Goal: Task Accomplishment & Management: Manage account settings

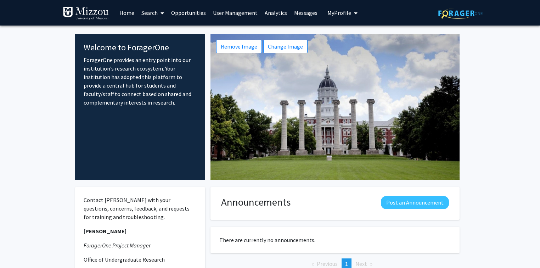
click at [148, 14] on link "Search" at bounding box center [153, 12] width 30 height 25
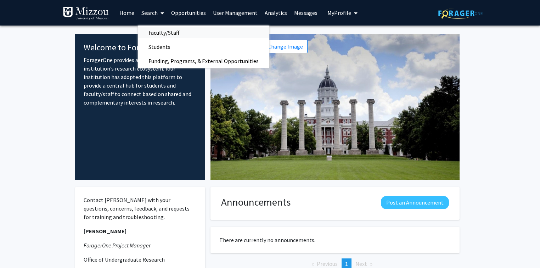
click at [153, 33] on span "Faculty/Staff" at bounding box center [164, 33] width 52 height 14
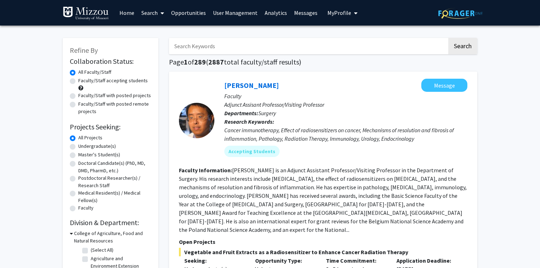
click at [179, 47] on input "Search Keywords" at bounding box center [308, 46] width 278 height 16
type input "d"
type input "dccfn"
click at [448, 38] on button "Search" at bounding box center [462, 46] width 29 height 16
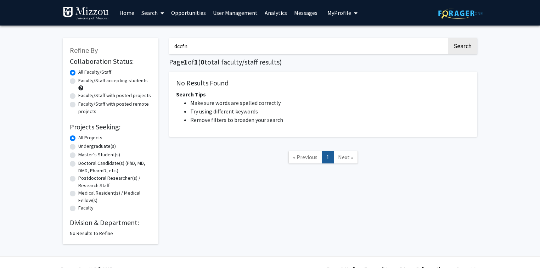
click at [188, 45] on input "dccfn" at bounding box center [308, 46] width 278 height 16
click at [227, 15] on link "User Management" at bounding box center [235, 12] width 52 height 25
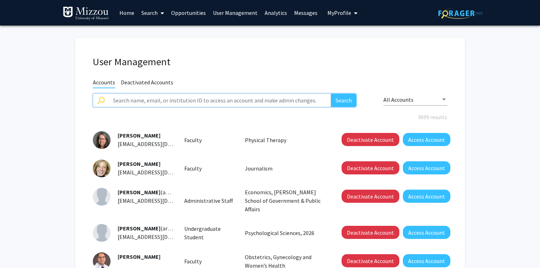
click at [210, 101] on input "text" at bounding box center [220, 100] width 222 height 13
type input "dccfn"
click at [331, 94] on button "Search" at bounding box center [344, 100] width 26 height 13
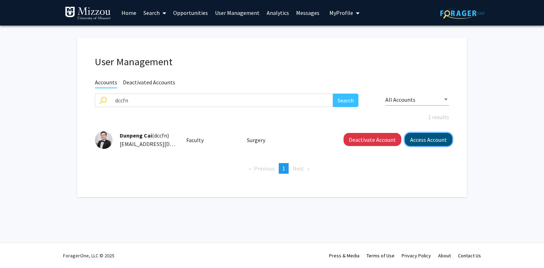
click at [419, 140] on button "Access Account" at bounding box center [428, 139] width 47 height 13
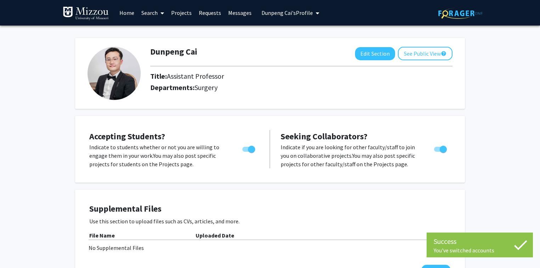
click at [265, 11] on span "[PERSON_NAME]'s Profile" at bounding box center [286, 12] width 51 height 7
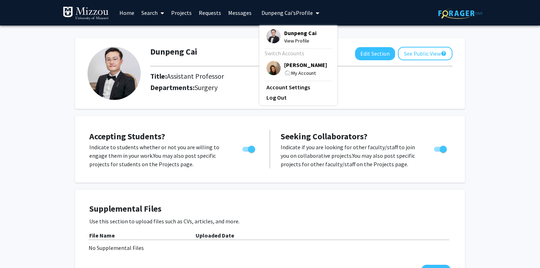
click at [292, 65] on span "[PERSON_NAME]" at bounding box center [305, 65] width 43 height 8
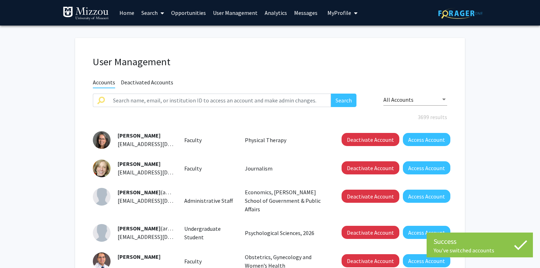
click at [217, 13] on link "User Management" at bounding box center [235, 12] width 52 height 25
click at [210, 100] on input "text" at bounding box center [220, 100] width 222 height 13
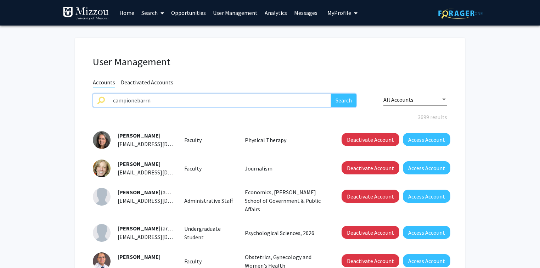
click at [331, 94] on button "Search" at bounding box center [344, 100] width 26 height 13
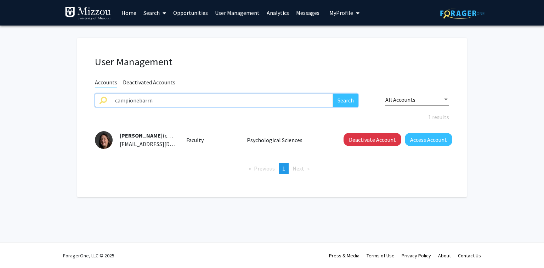
click at [318, 101] on input "campionebarrn" at bounding box center [222, 100] width 222 height 13
type input "mooremegan"
click at [333, 94] on button "Search" at bounding box center [346, 100] width 26 height 13
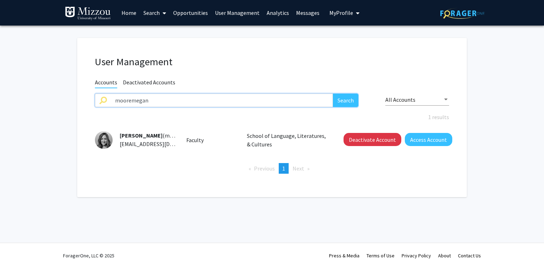
click at [318, 101] on input "mooremegan" at bounding box center [222, 100] width 222 height 13
type input "tmfhdb"
click at [333, 94] on button "Search" at bounding box center [346, 100] width 26 height 13
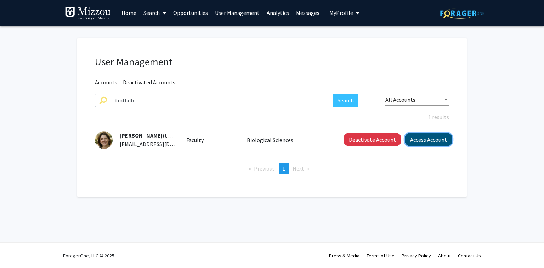
click at [417, 140] on button "Access Account" at bounding box center [428, 139] width 47 height 13
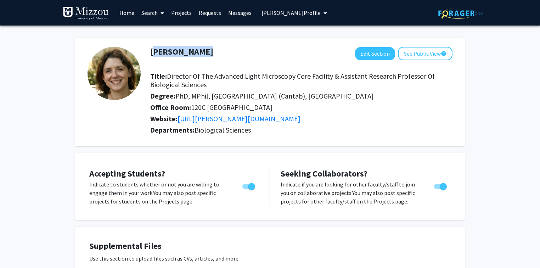
drag, startPoint x: 197, startPoint y: 53, endPoint x: 150, endPoint y: 52, distance: 46.8
click at [150, 52] on h1 "[PERSON_NAME]" at bounding box center [181, 52] width 63 height 10
copy h1 "[PERSON_NAME]"
click at [267, 14] on span "[PERSON_NAME] Profile" at bounding box center [290, 12] width 59 height 7
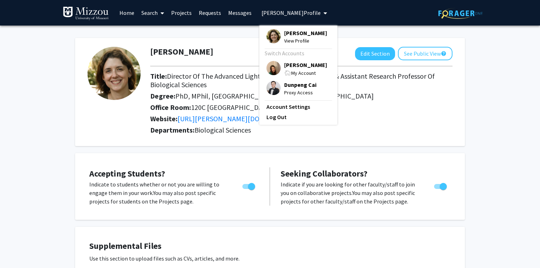
click at [289, 67] on span "[PERSON_NAME]" at bounding box center [305, 65] width 43 height 8
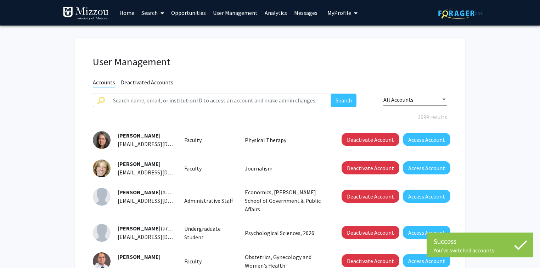
click at [237, 13] on link "User Management" at bounding box center [235, 12] width 52 height 25
click at [240, 100] on input "text" at bounding box center [220, 100] width 222 height 13
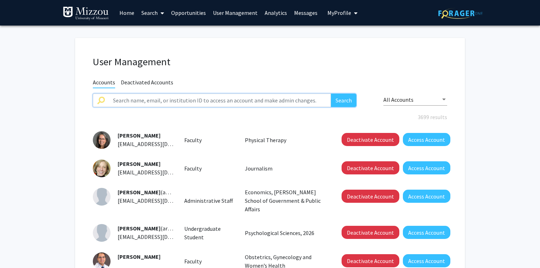
click at [305, 103] on input "text" at bounding box center [220, 100] width 222 height 13
click at [331, 94] on button "Search" at bounding box center [344, 100] width 26 height 13
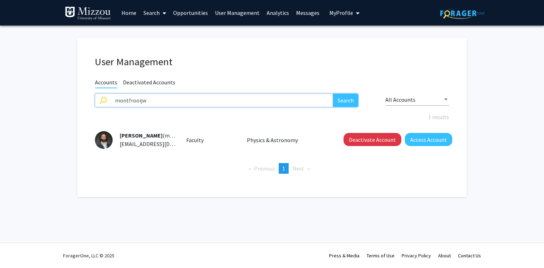
click at [304, 101] on input "montfrooijw" at bounding box center [222, 100] width 222 height 13
click at [333, 94] on button "Search" at bounding box center [346, 100] width 26 height 13
click at [305, 100] on input "cummingske" at bounding box center [222, 100] width 222 height 13
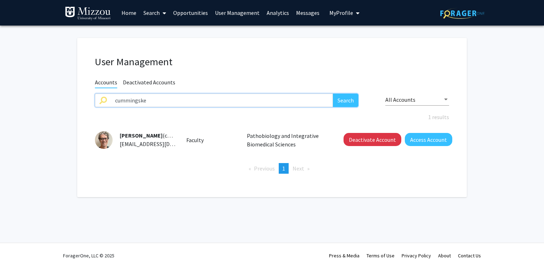
click at [305, 100] on input "cummingske" at bounding box center [222, 100] width 222 height 13
click at [333, 94] on button "Search" at bounding box center [346, 100] width 26 height 13
click at [305, 100] on input "brydae" at bounding box center [222, 100] width 222 height 13
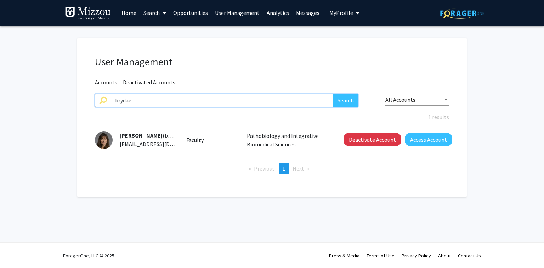
click at [305, 100] on input "brydae" at bounding box center [222, 100] width 222 height 13
click at [333, 94] on button "Search" at bounding box center [346, 100] width 26 height 13
click at [305, 100] on input "peasea" at bounding box center [222, 100] width 222 height 13
click at [333, 94] on button "Search" at bounding box center [346, 100] width 26 height 13
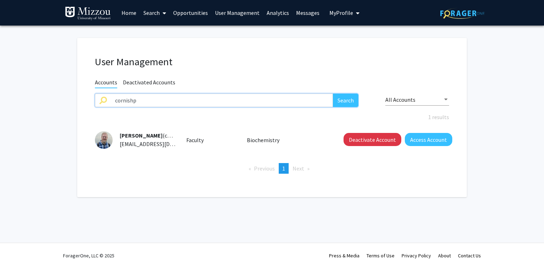
click at [305, 100] on input "cornishp" at bounding box center [222, 100] width 222 height 13
click at [333, 94] on button "Search" at bounding box center [346, 100] width 26 height 13
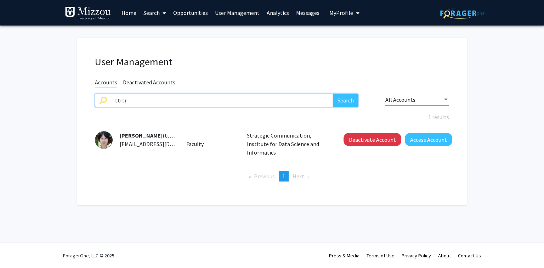
click at [299, 102] on input "ttrtr" at bounding box center [222, 100] width 222 height 13
type input "agcac"
click at [333, 94] on button "Search" at bounding box center [346, 100] width 26 height 13
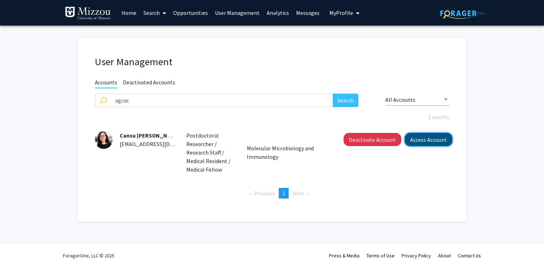
click at [414, 140] on button "Access Account" at bounding box center [428, 139] width 47 height 13
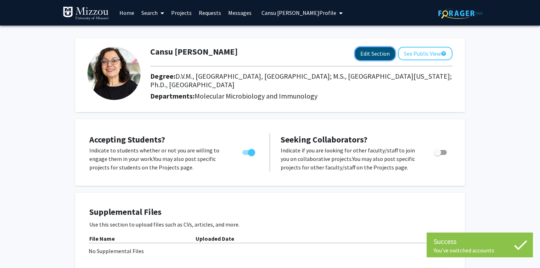
click at [370, 55] on button "Edit Section" at bounding box center [375, 53] width 40 height 13
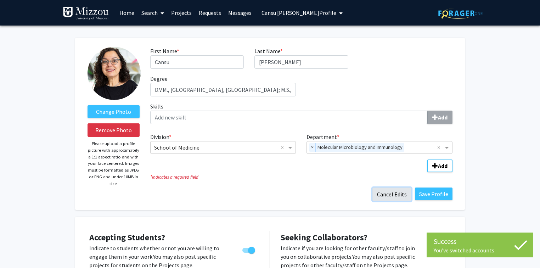
click at [388, 195] on button "Cancel Edits" at bounding box center [391, 193] width 39 height 13
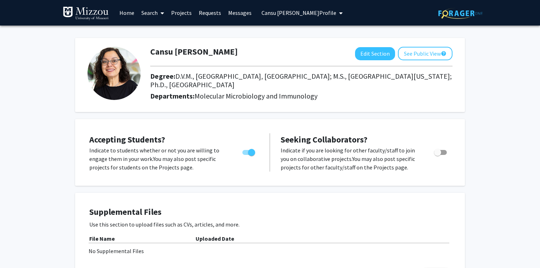
click at [275, 12] on span "Cansu [PERSON_NAME] Profile" at bounding box center [298, 12] width 75 height 7
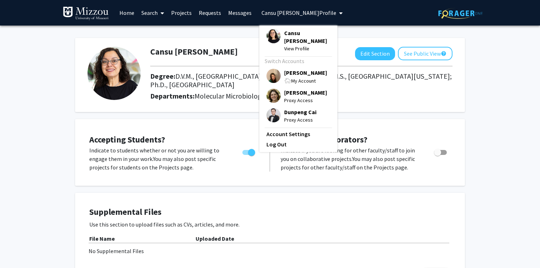
click at [286, 69] on span "[PERSON_NAME]" at bounding box center [305, 73] width 43 height 8
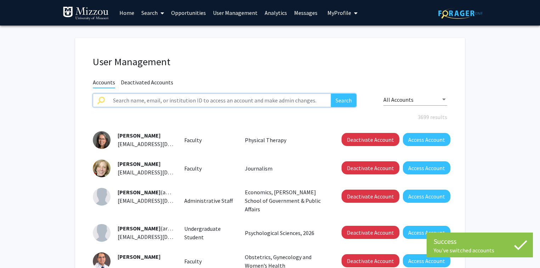
click at [251, 101] on input "text" at bounding box center [220, 100] width 222 height 13
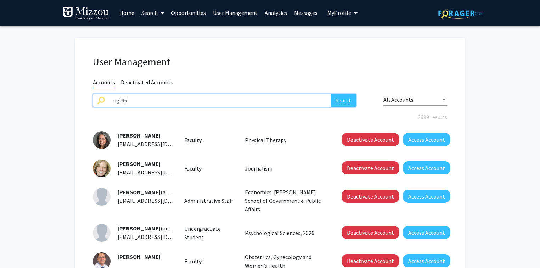
click at [331, 94] on button "Search" at bounding box center [344, 100] width 26 height 13
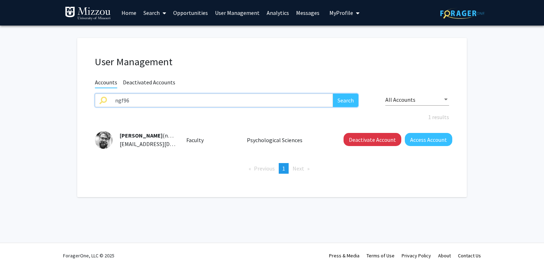
click at [251, 101] on input "ngf96" at bounding box center [222, 100] width 222 height 13
click at [333, 94] on button "Search" at bounding box center [346, 100] width 26 height 13
click at [300, 99] on input "ccrnt4" at bounding box center [222, 100] width 222 height 13
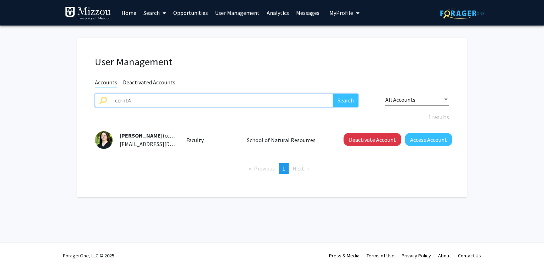
click at [300, 99] on input "ccrnt4" at bounding box center [222, 100] width 222 height 13
type input "mccarthydm"
click at [333, 94] on button "Search" at bounding box center [346, 100] width 26 height 13
click at [300, 99] on input "mccarthydm" at bounding box center [222, 100] width 222 height 13
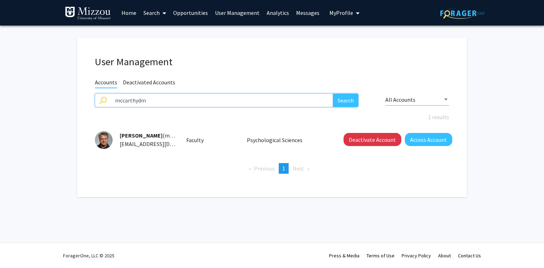
click at [300, 99] on input "mccarthydm" at bounding box center [222, 100] width 222 height 13
type input "bookerja"
click at [333, 94] on button "Search" at bounding box center [346, 100] width 26 height 13
click at [300, 99] on input "bookerja" at bounding box center [222, 100] width 222 height 13
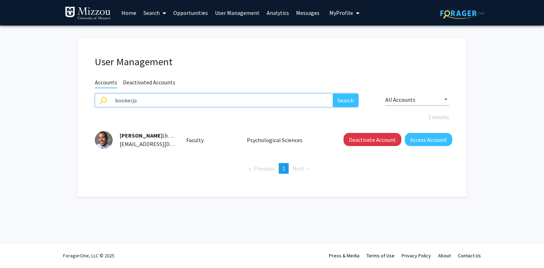
click at [300, 99] on input "bookerja" at bounding box center [222, 100] width 222 height 13
click at [299, 101] on input "bookerja" at bounding box center [222, 100] width 222 height 13
type input "fangy"
click at [333, 94] on button "Search" at bounding box center [346, 100] width 26 height 13
click at [299, 101] on input "fangy" at bounding box center [222, 100] width 222 height 13
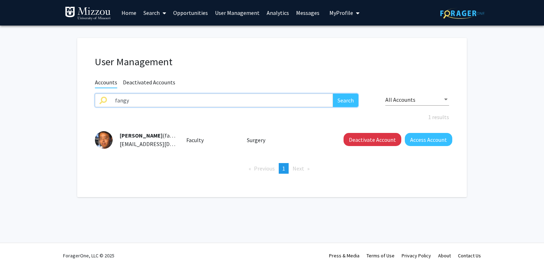
click at [299, 101] on input "fangy" at bounding box center [222, 100] width 222 height 13
type input "milyoj"
click at [333, 94] on button "Search" at bounding box center [346, 100] width 26 height 13
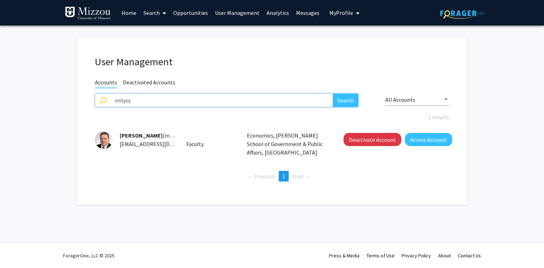
click at [299, 101] on input "milyoj" at bounding box center [222, 100] width 222 height 13
click at [333, 94] on button "Search" at bounding box center [346, 100] width 26 height 13
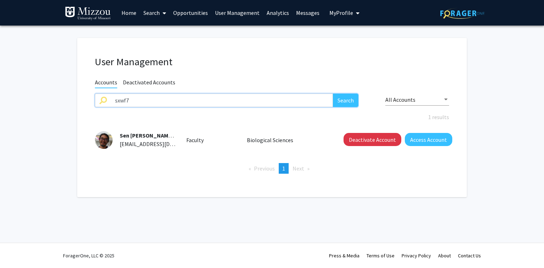
click at [299, 101] on input "sxwf7" at bounding box center [222, 100] width 222 height 13
type input "rasmussenj"
click at [333, 94] on button "Search" at bounding box center [346, 100] width 26 height 13
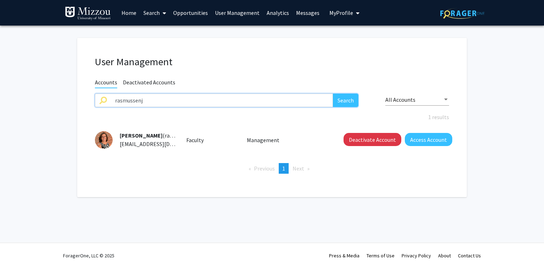
click at [299, 101] on input "rasmussenj" at bounding box center [222, 100] width 222 height 13
type input "larsens"
click at [333, 94] on button "Search" at bounding box center [346, 100] width 26 height 13
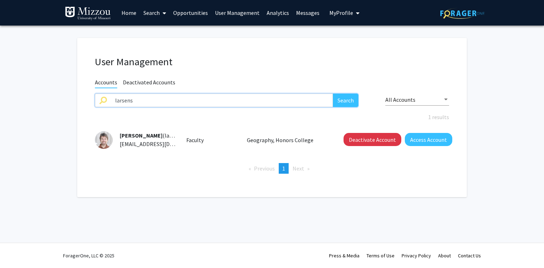
click at [299, 101] on input "larsens" at bounding box center [222, 100] width 222 height 13
type input "mcbeeblackk"
click at [333, 94] on button "Search" at bounding box center [346, 100] width 26 height 13
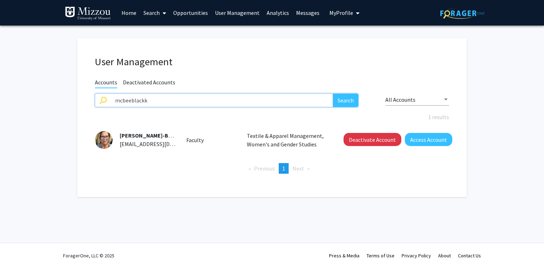
click at [299, 101] on input "mcbeeblackk" at bounding box center [222, 100] width 222 height 13
click at [333, 94] on button "Search" at bounding box center [346, 100] width 26 height 13
click at [299, 101] on input "deq8bq" at bounding box center [222, 100] width 222 height 13
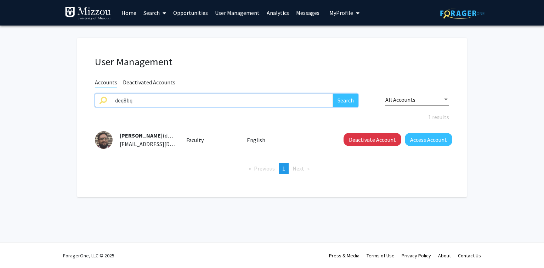
click at [299, 101] on input "deq8bq" at bounding box center [222, 100] width 222 height 13
click at [333, 94] on button "Search" at bounding box center [346, 100] width 26 height 13
click at [300, 101] on input "dunkleyd" at bounding box center [222, 100] width 222 height 13
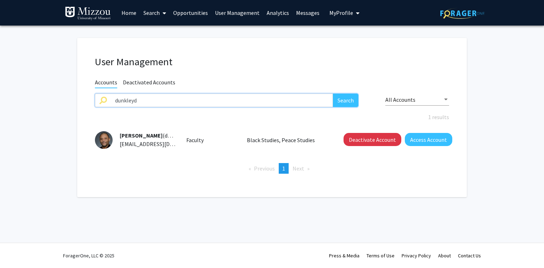
click at [299, 101] on input "dunkleyd" at bounding box center [222, 100] width 222 height 13
click at [333, 94] on button "Search" at bounding box center [346, 100] width 26 height 13
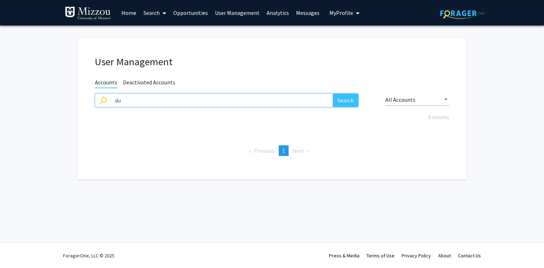
type input "d"
type input "xxygr"
click at [333, 94] on button "Search" at bounding box center [346, 100] width 26 height 13
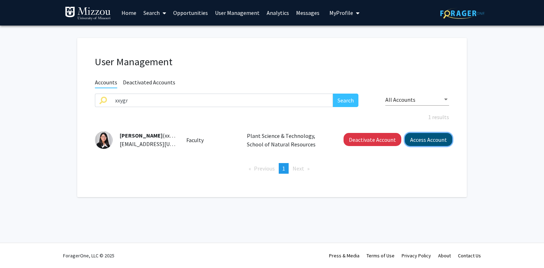
click at [434, 137] on button "Access Account" at bounding box center [428, 139] width 47 height 13
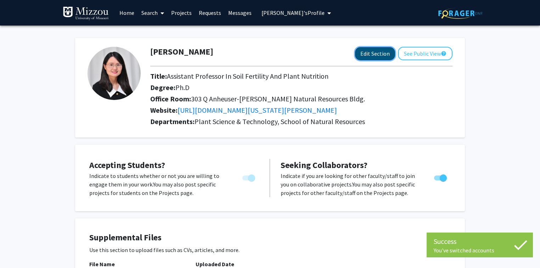
click at [370, 55] on button "Edit Section" at bounding box center [375, 53] width 40 height 13
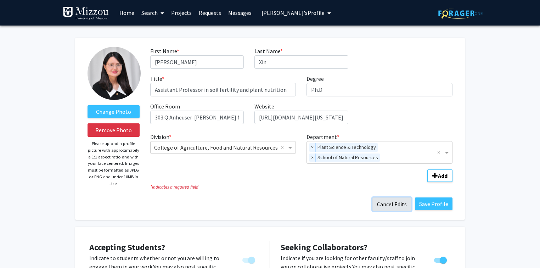
click at [387, 204] on button "Cancel Edits" at bounding box center [391, 203] width 39 height 13
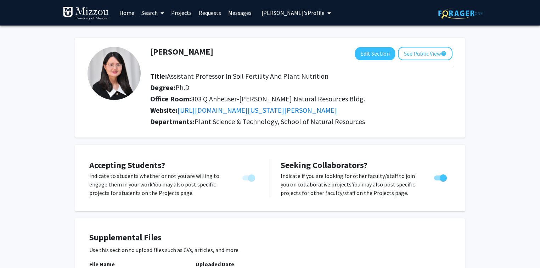
click at [261, 14] on span "[PERSON_NAME]'s Profile" at bounding box center [292, 12] width 63 height 7
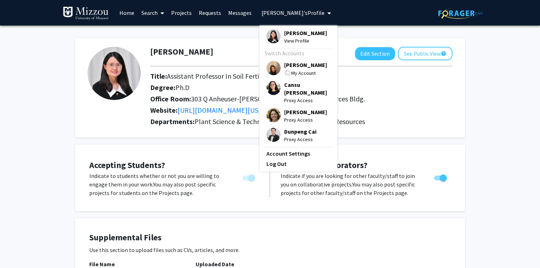
click at [284, 64] on span "[PERSON_NAME]" at bounding box center [305, 65] width 43 height 8
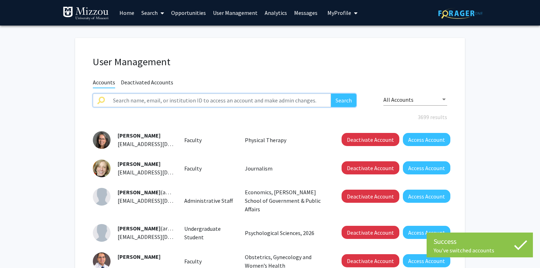
click at [271, 101] on input "text" at bounding box center [220, 100] width 222 height 13
type input "eah4d"
click at [331, 94] on button "Search" at bounding box center [344, 100] width 26 height 13
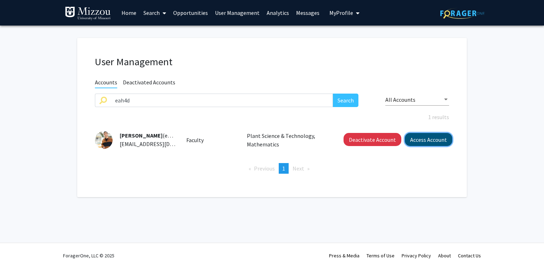
click at [421, 140] on button "Access Account" at bounding box center [428, 139] width 47 height 13
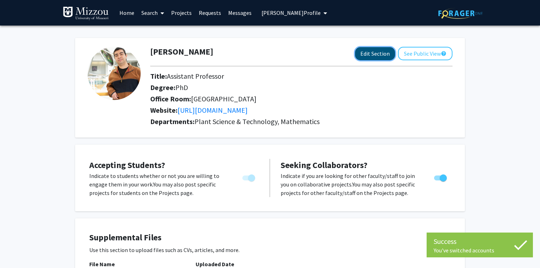
click at [366, 55] on button "Edit Section" at bounding box center [375, 53] width 40 height 13
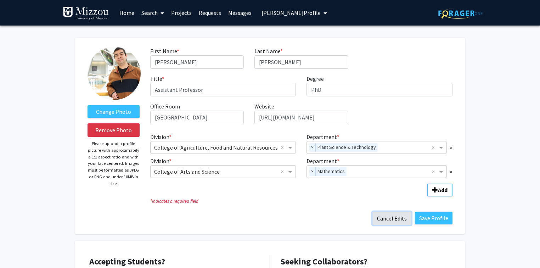
click at [399, 219] on button "Cancel Edits" at bounding box center [391, 218] width 39 height 13
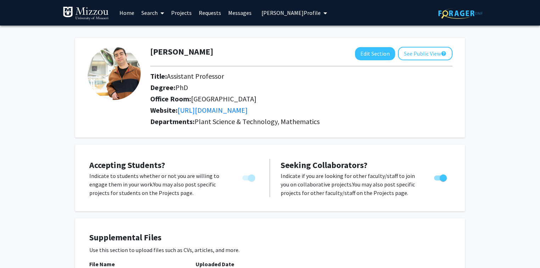
click at [275, 12] on span "[PERSON_NAME] Profile" at bounding box center [290, 12] width 59 height 7
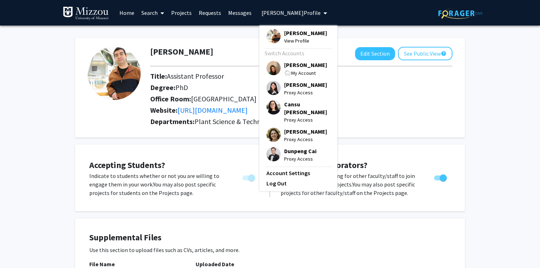
click at [288, 66] on span "[PERSON_NAME]" at bounding box center [305, 65] width 43 height 8
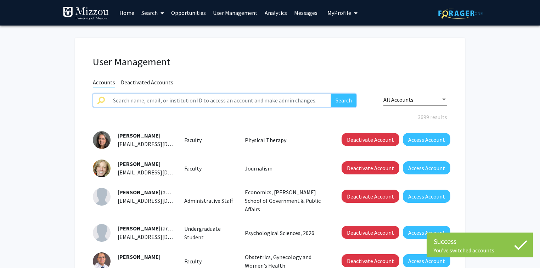
click at [283, 101] on input "text" at bounding box center [220, 100] width 222 height 13
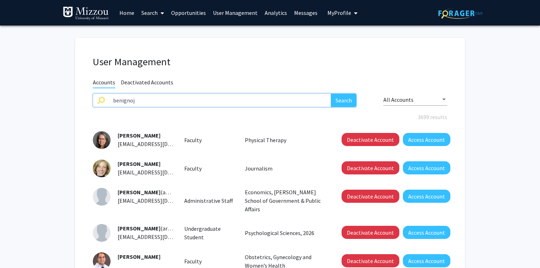
type input "benignoj"
click at [331, 94] on button "Search" at bounding box center [344, 100] width 26 height 13
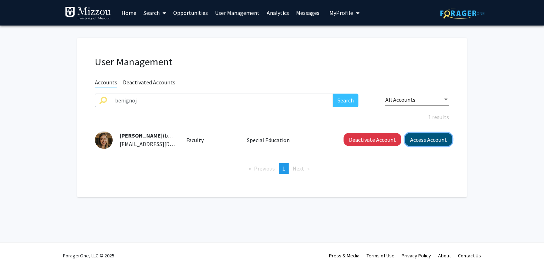
click at [432, 140] on button "Access Account" at bounding box center [428, 139] width 47 height 13
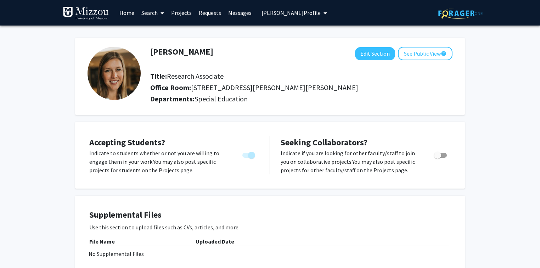
click at [305, 14] on span "[PERSON_NAME] Profile" at bounding box center [290, 12] width 59 height 7
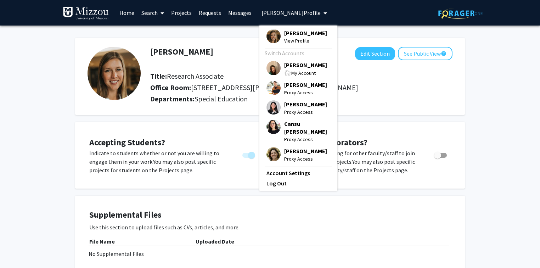
click at [303, 65] on span "[PERSON_NAME]" at bounding box center [305, 65] width 43 height 8
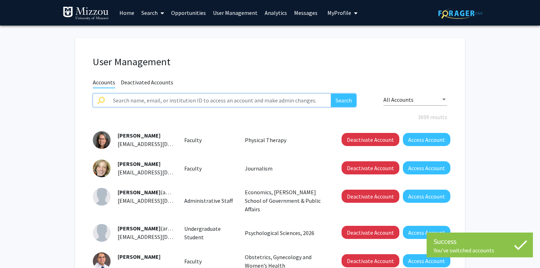
click at [293, 100] on input "text" at bounding box center [220, 100] width 222 height 13
click at [331, 94] on button "Search" at bounding box center [344, 100] width 26 height 13
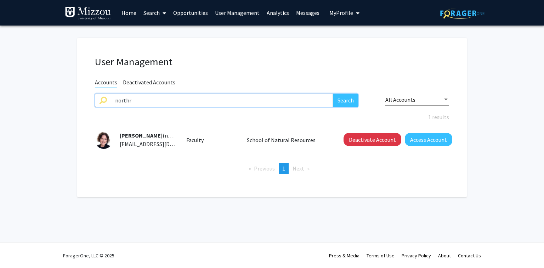
click at [293, 100] on input "northr" at bounding box center [222, 100] width 222 height 13
type input "fritschif"
click at [333, 94] on button "Search" at bounding box center [346, 100] width 26 height 13
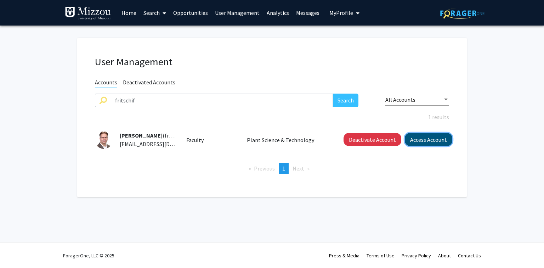
click at [418, 140] on button "Access Account" at bounding box center [428, 139] width 47 height 13
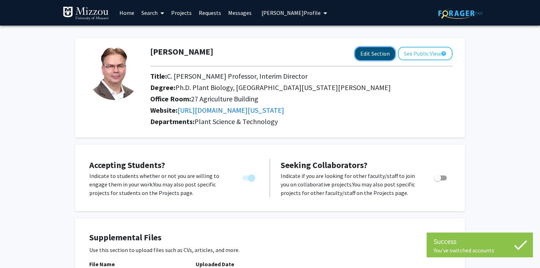
click at [367, 54] on button "Edit Section" at bounding box center [375, 53] width 40 height 13
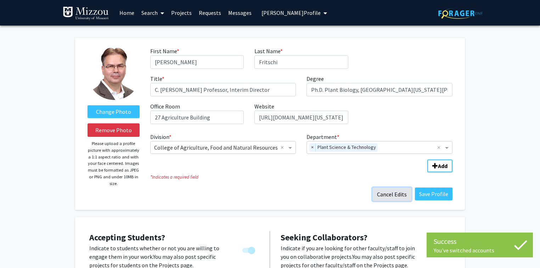
click at [390, 194] on button "Cancel Edits" at bounding box center [391, 193] width 39 height 13
